Goal: Transaction & Acquisition: Obtain resource

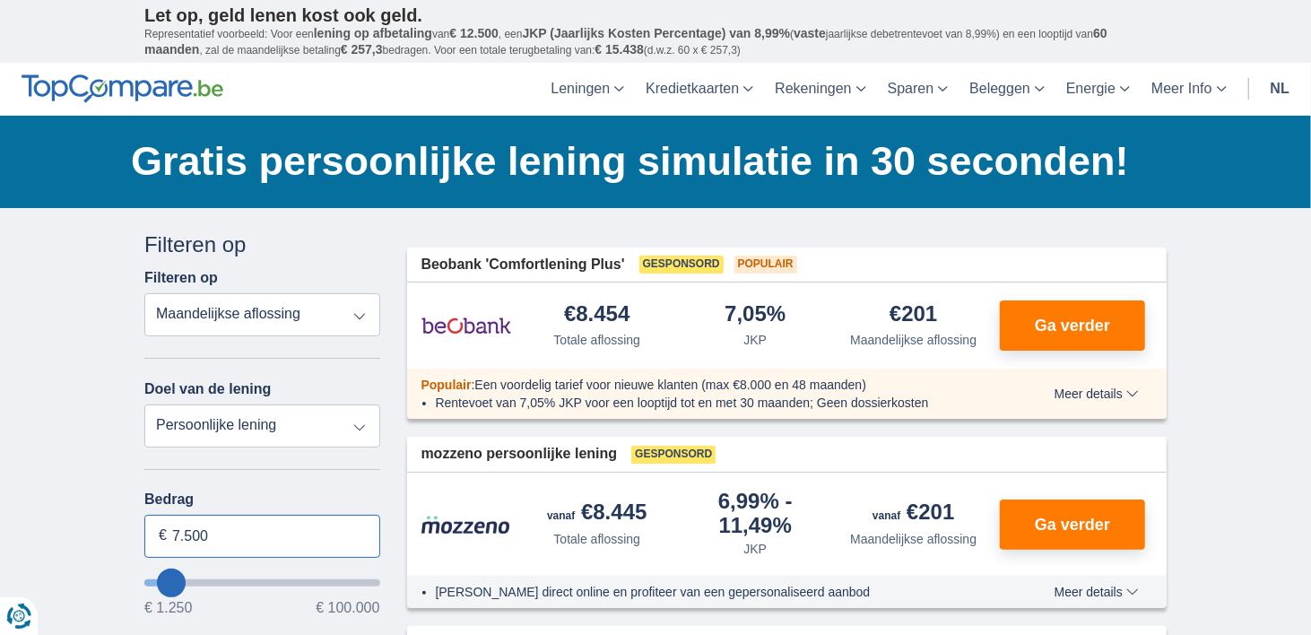
click at [213, 530] on input "7.500" at bounding box center [262, 536] width 236 height 43
type input "7"
type input "5.000"
type input "5250"
select select "36"
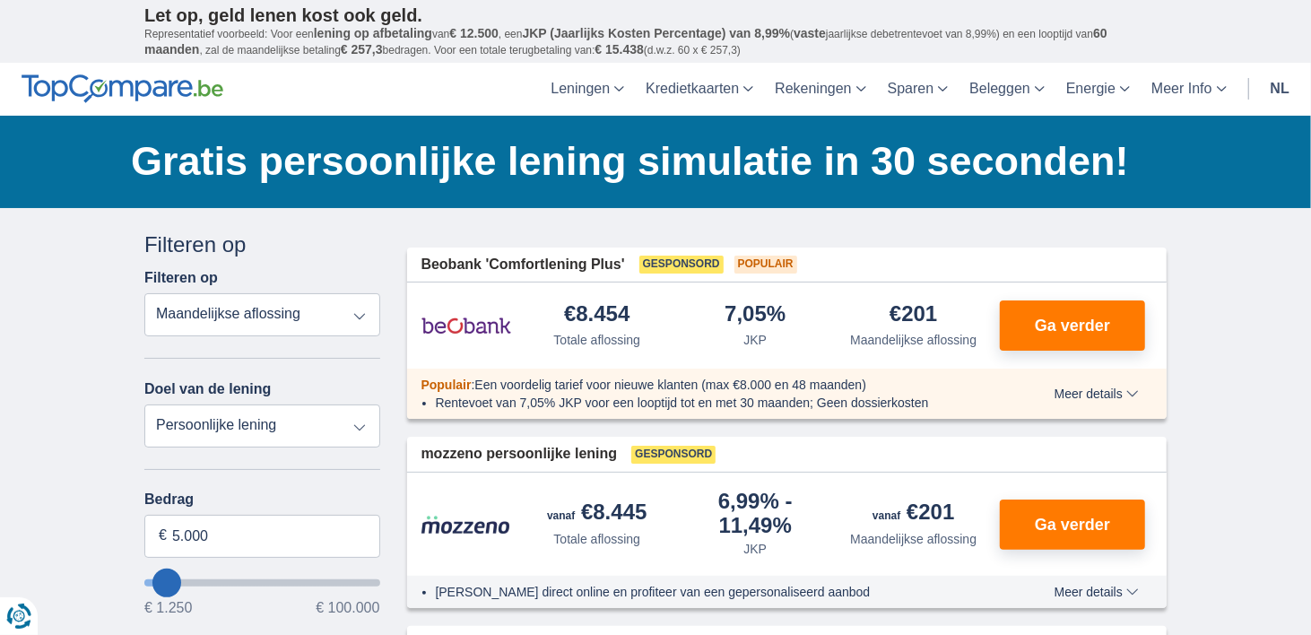
click at [245, 559] on div "Bedrag 5.000 € € 1.250 € 100.000" at bounding box center [262, 553] width 236 height 124
